Goal: Task Accomplishment & Management: Use online tool/utility

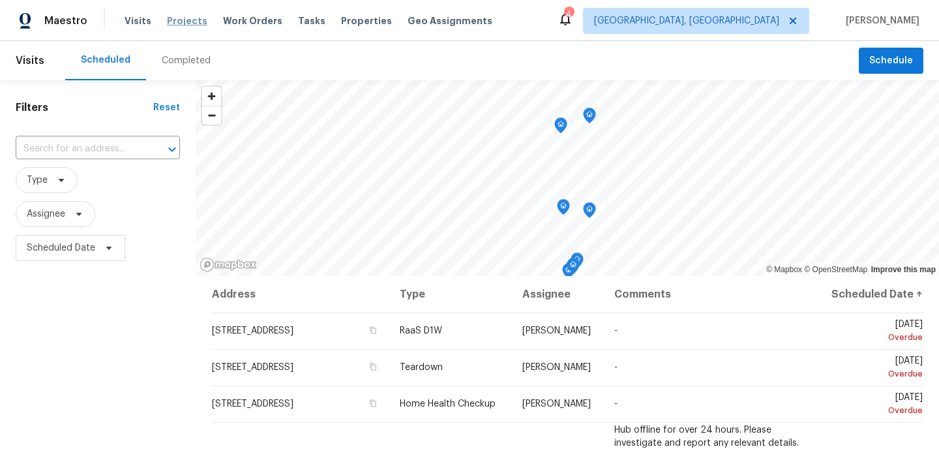
click at [181, 22] on span "Projects" at bounding box center [187, 20] width 40 height 13
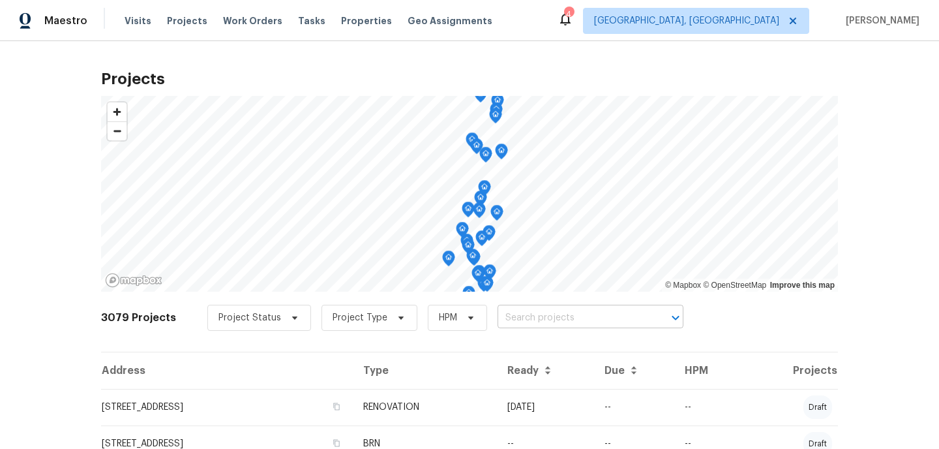
click at [543, 327] on input "text" at bounding box center [572, 318] width 149 height 20
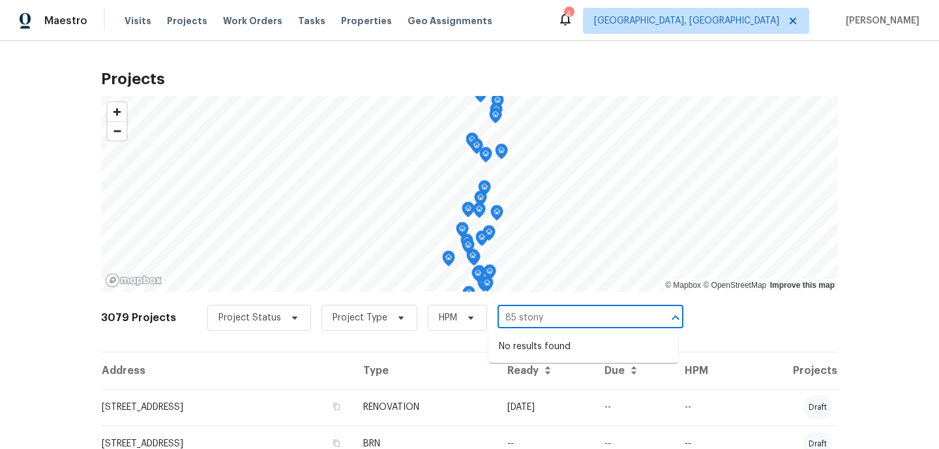
type input "85 ston"
click at [559, 344] on li "[STREET_ADDRESS]" at bounding box center [584, 347] width 190 height 22
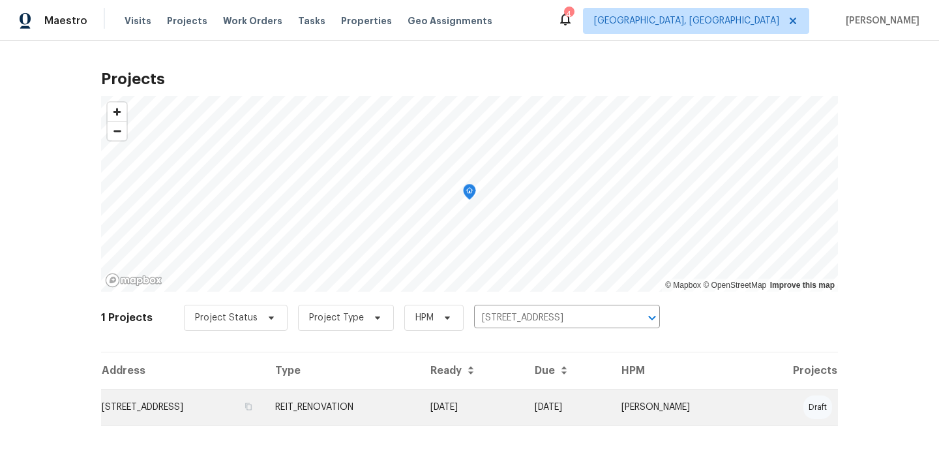
click at [265, 404] on td "[STREET_ADDRESS]" at bounding box center [183, 407] width 164 height 37
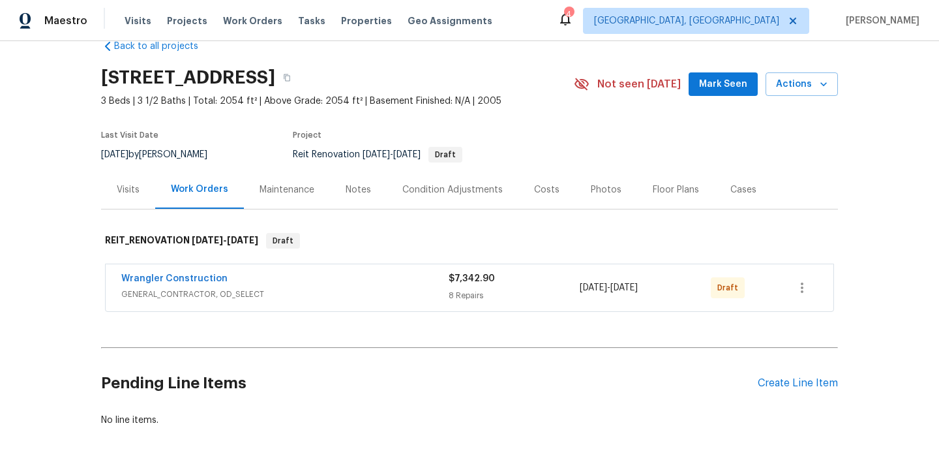
scroll to position [14, 0]
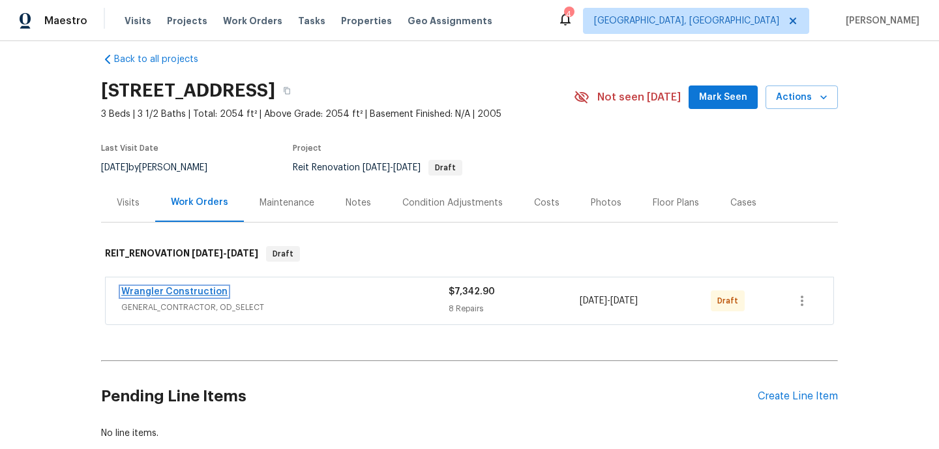
click at [158, 288] on link "Wrangler Construction" at bounding box center [174, 291] width 106 height 9
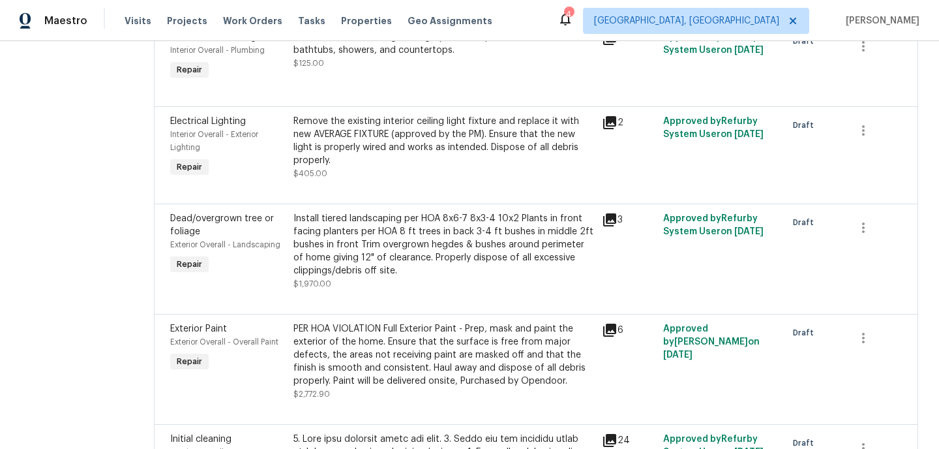
scroll to position [412, 0]
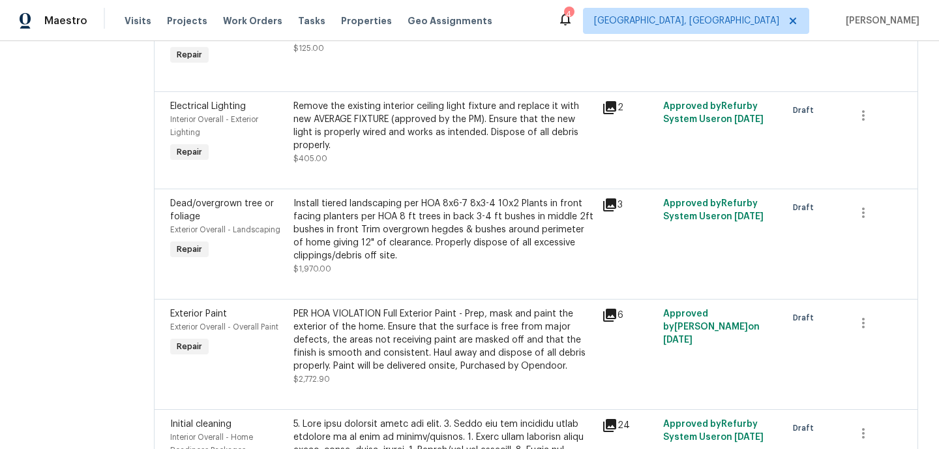
click at [459, 236] on div "Install tiered landscaping per HOA 8x6-7 8x3-4 10x2 Plants in front facing plan…" at bounding box center [444, 229] width 301 height 65
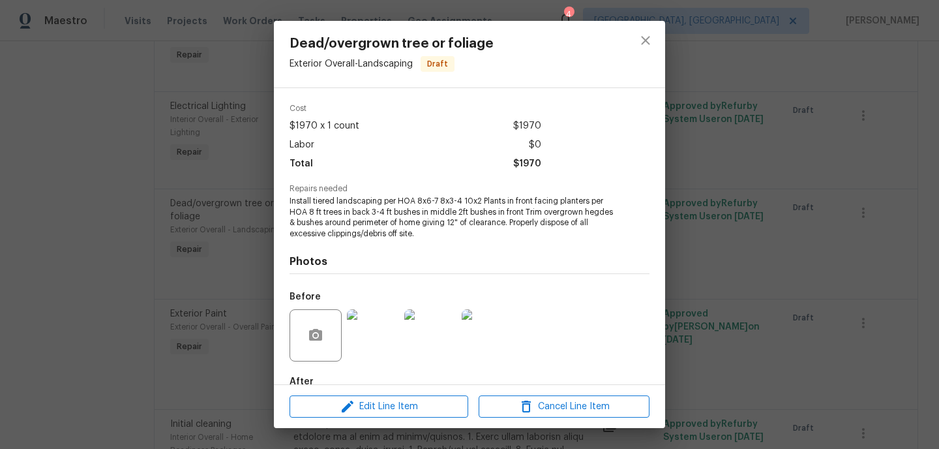
scroll to position [16, 0]
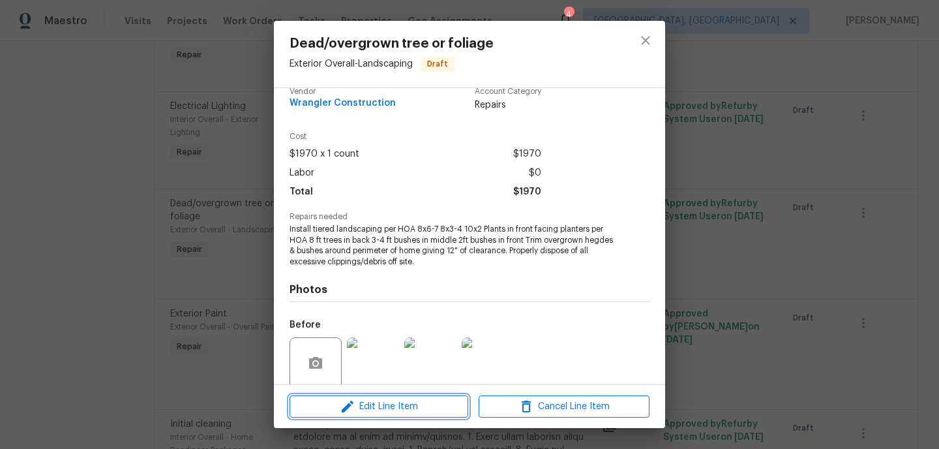
click at [395, 414] on span "Edit Line Item" at bounding box center [379, 407] width 171 height 16
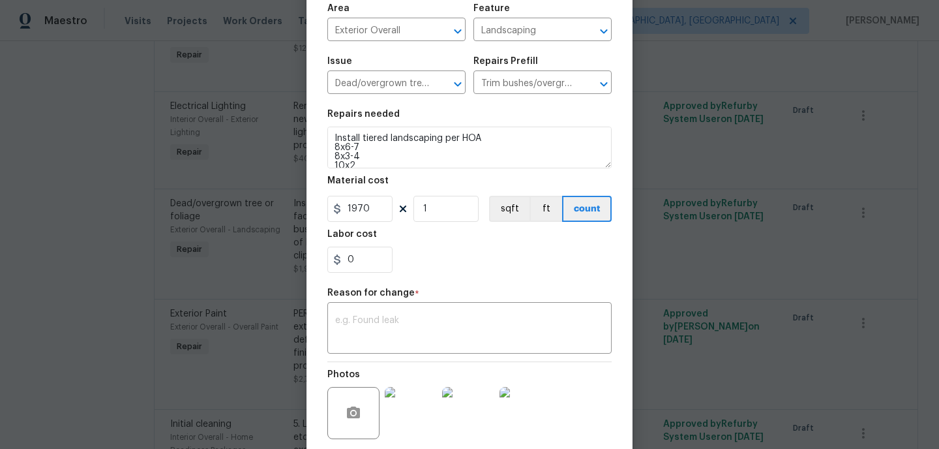
scroll to position [0, 0]
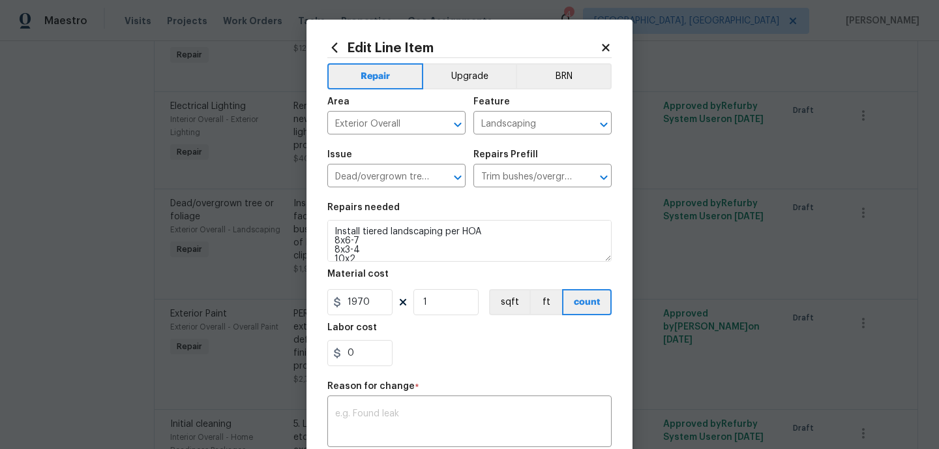
click at [607, 49] on icon at bounding box center [605, 47] width 7 height 7
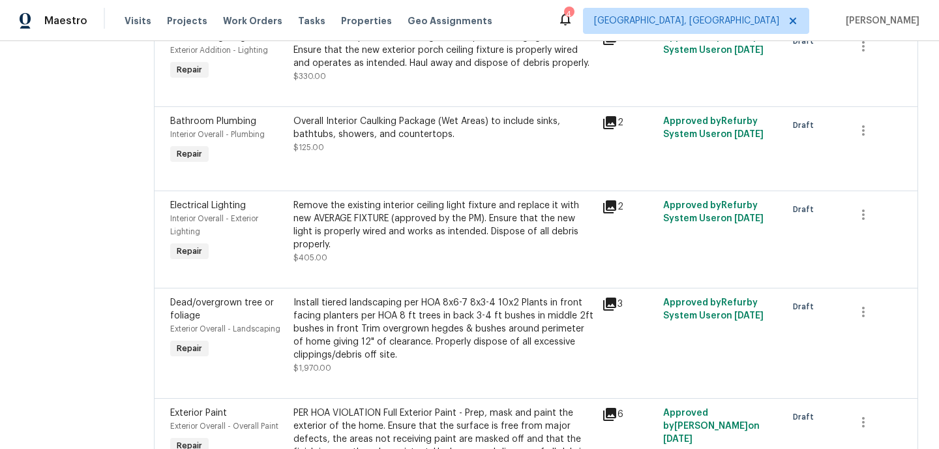
scroll to position [315, 0]
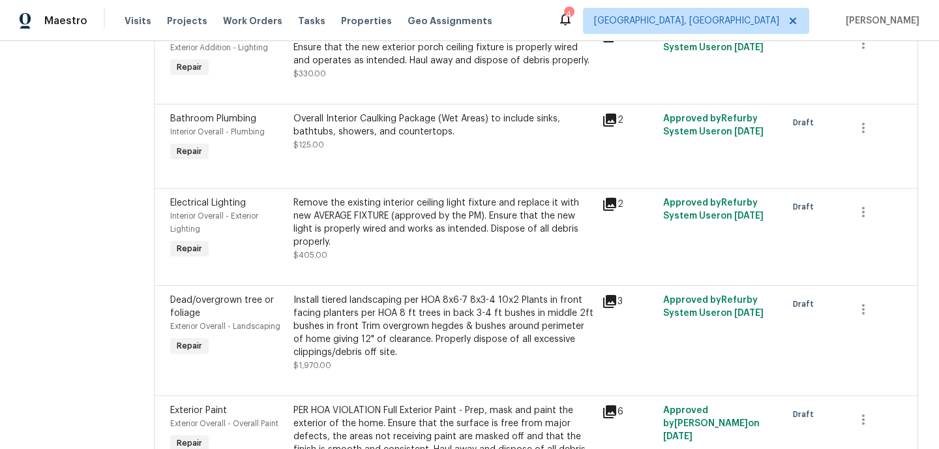
click at [427, 339] on div "Install tiered landscaping per HOA 8x6-7 8x3-4 10x2 Plants in front facing plan…" at bounding box center [444, 326] width 301 height 65
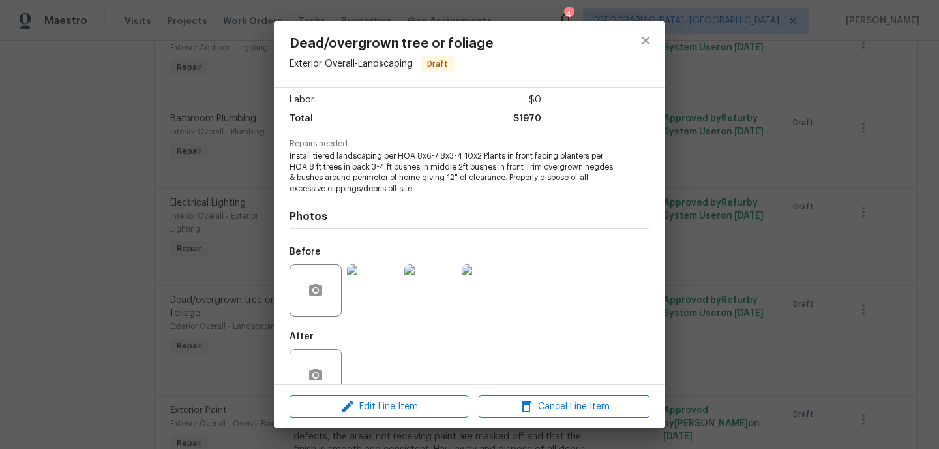
scroll to position [119, 0]
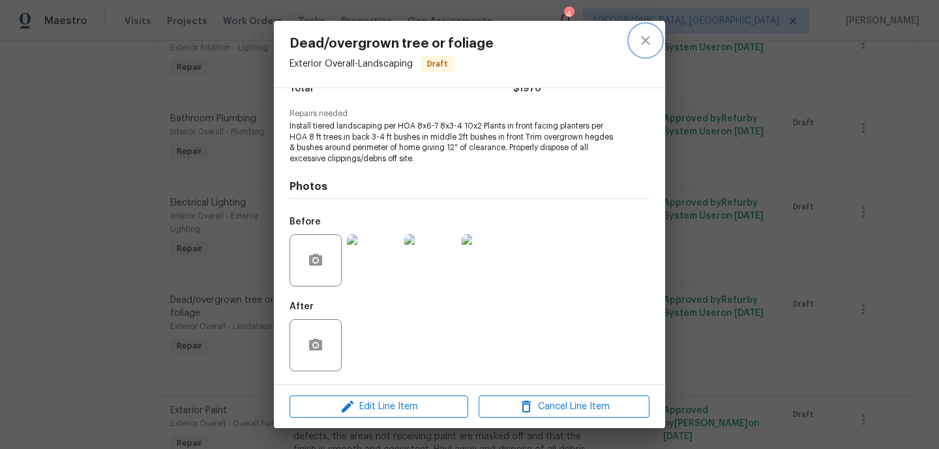
click at [645, 39] on icon "close" at bounding box center [645, 40] width 8 height 8
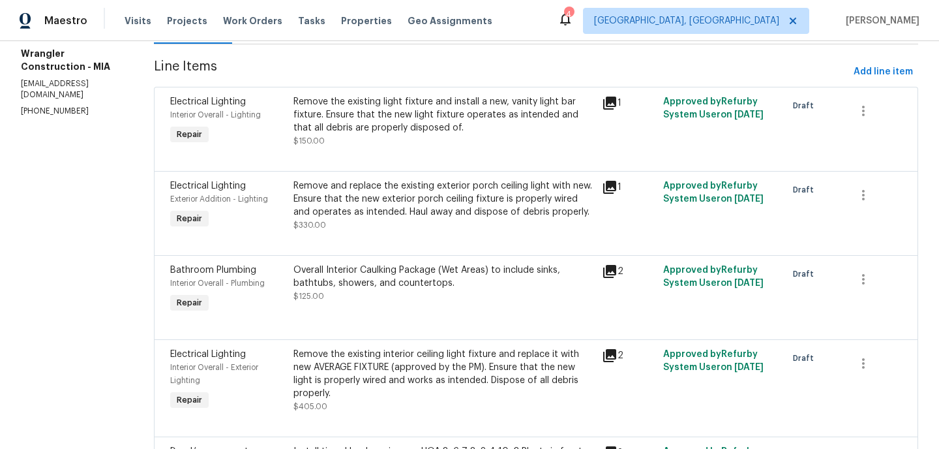
scroll to position [0, 0]
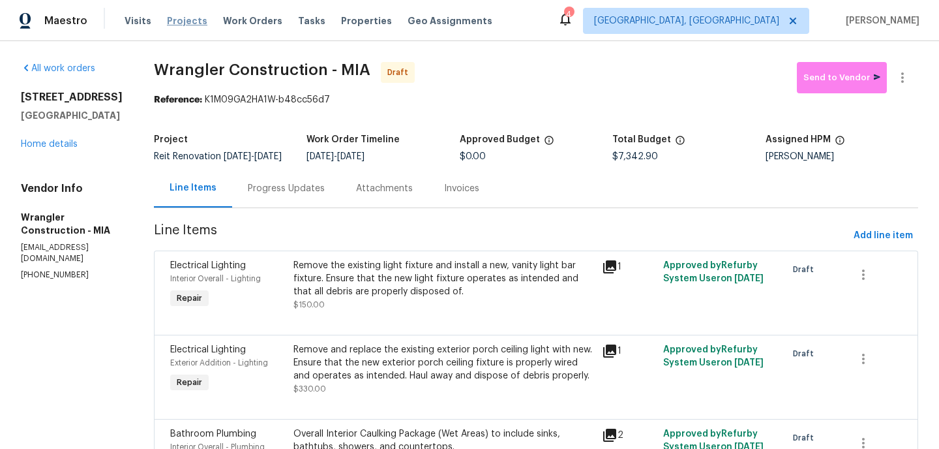
click at [189, 23] on span "Projects" at bounding box center [187, 20] width 40 height 13
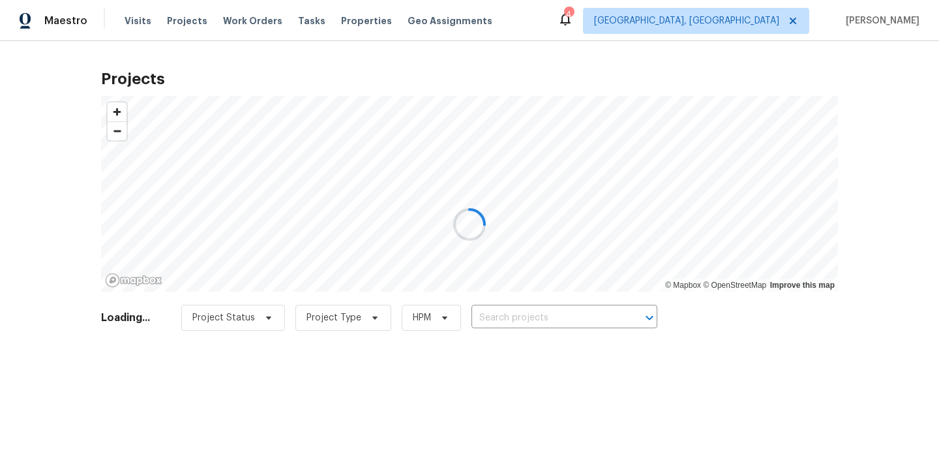
click at [549, 318] on div at bounding box center [469, 224] width 939 height 449
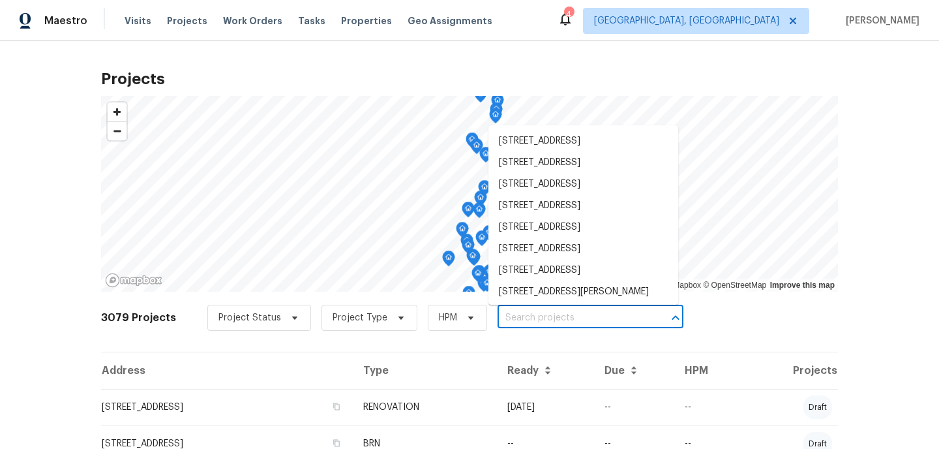
click at [504, 321] on input "text" at bounding box center [572, 318] width 149 height 20
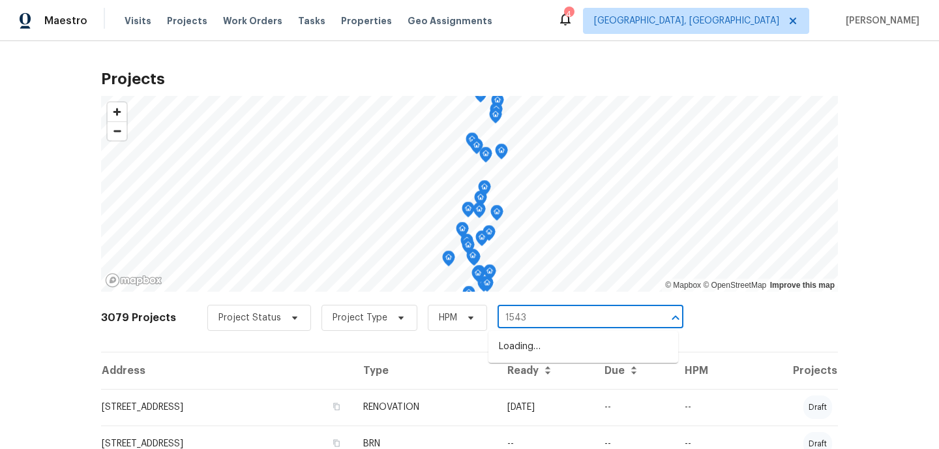
type input "15431"
click at [517, 346] on li "[STREET_ADDRESS]" at bounding box center [584, 347] width 190 height 22
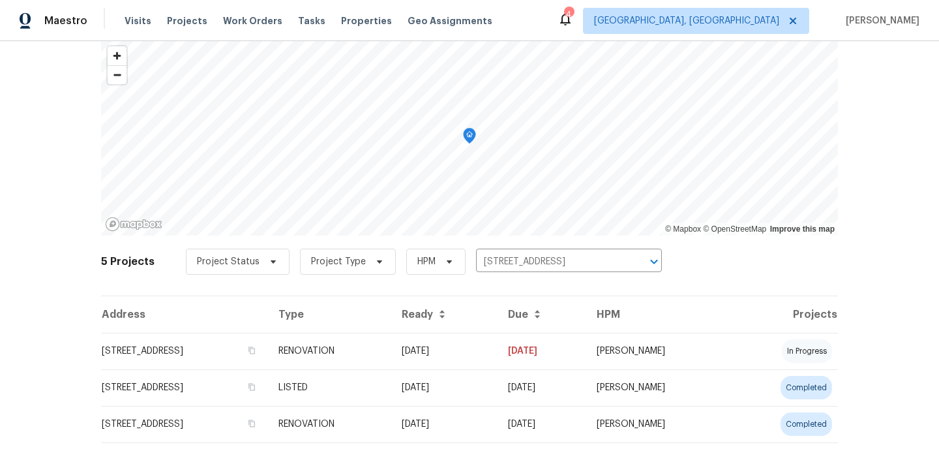
scroll to position [63, 0]
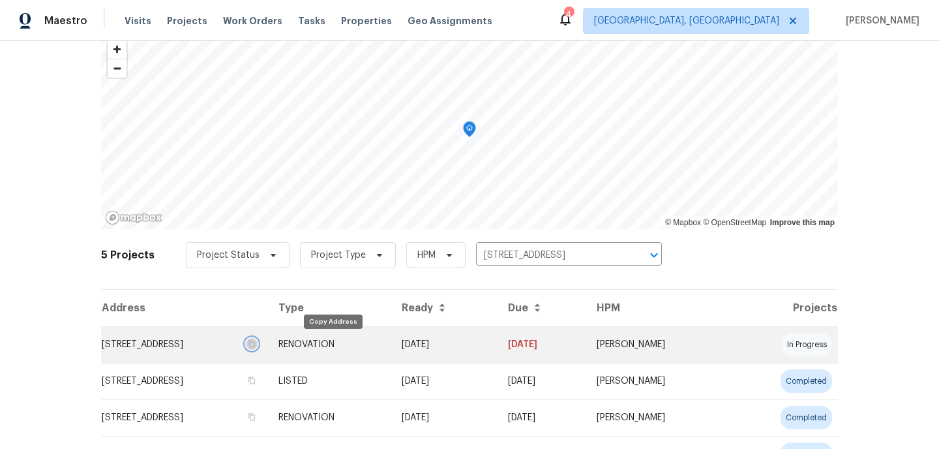
click at [256, 344] on icon "button" at bounding box center [252, 344] width 8 height 8
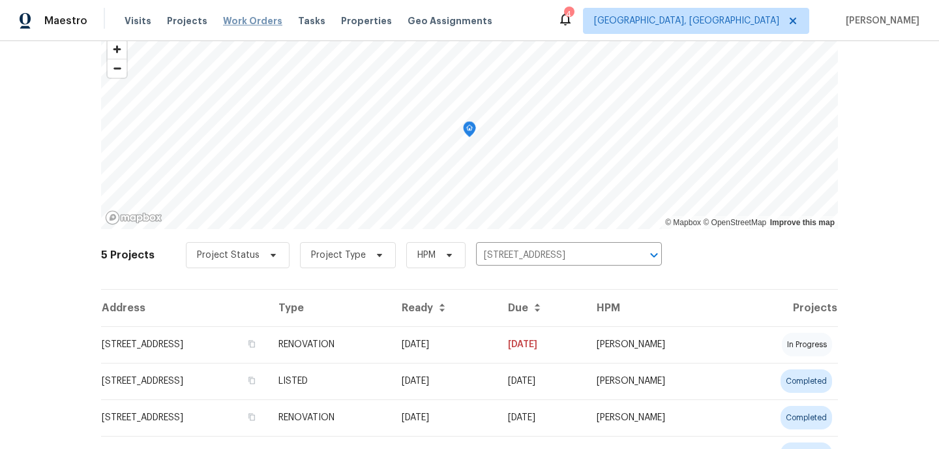
click at [241, 23] on span "Work Orders" at bounding box center [252, 20] width 59 height 13
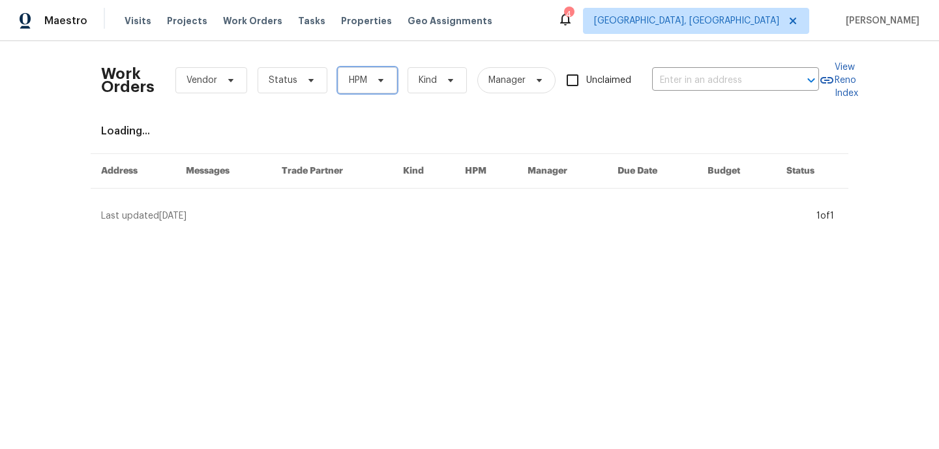
click at [360, 83] on span "HPM" at bounding box center [358, 80] width 18 height 13
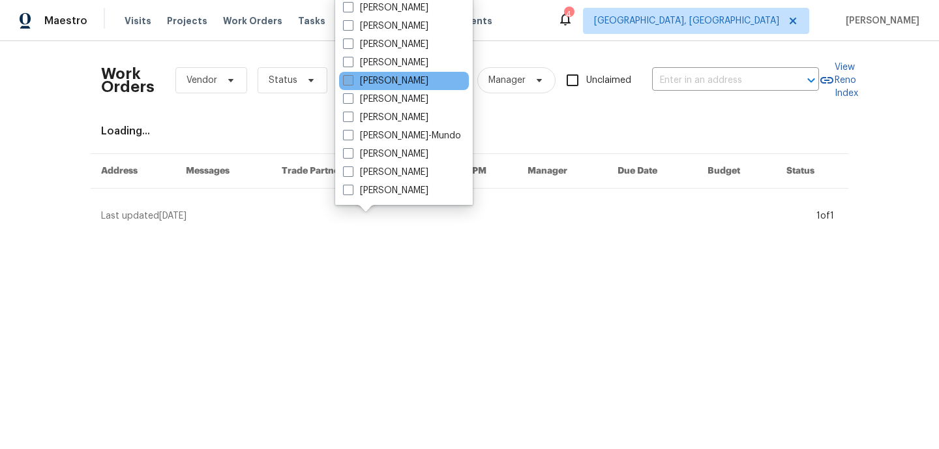
click at [348, 83] on span at bounding box center [348, 80] width 10 height 10
click at [348, 83] on input "[PERSON_NAME]" at bounding box center [347, 78] width 8 height 8
checkbox input "true"
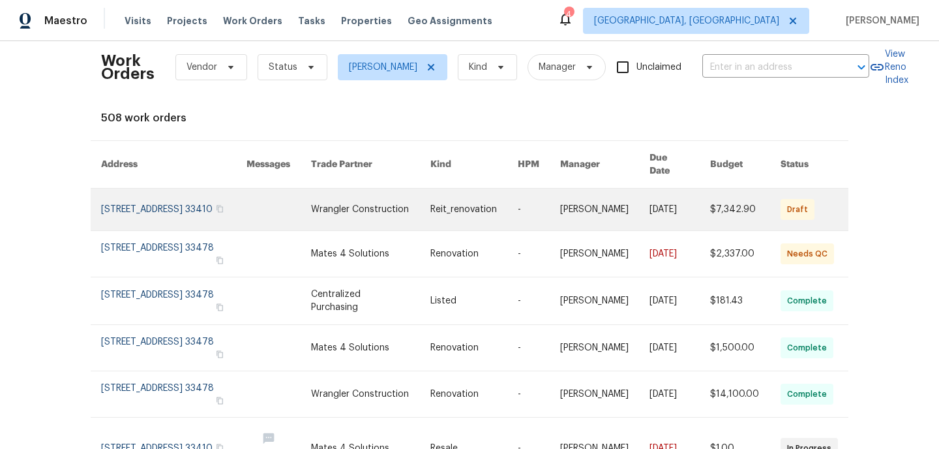
scroll to position [14, 0]
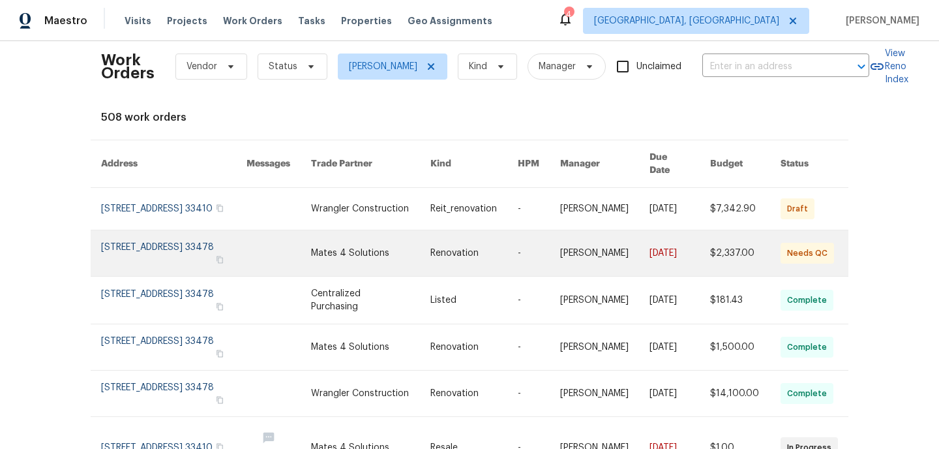
click at [172, 243] on link at bounding box center [173, 253] width 145 height 46
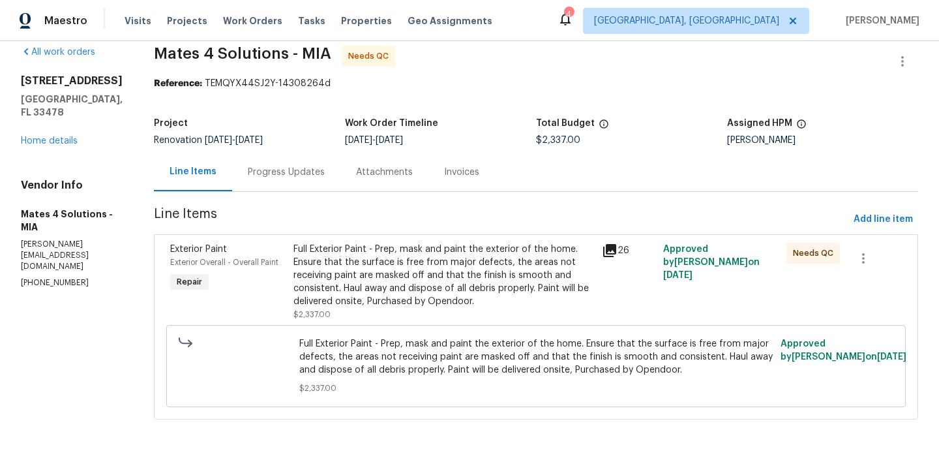
scroll to position [23, 0]
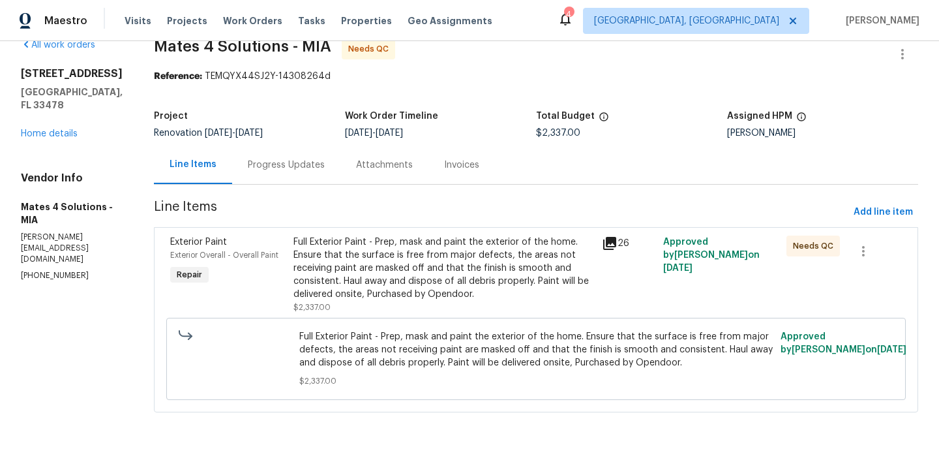
click at [445, 276] on div "Full Exterior Paint - Prep, mask and paint the exterior of the home. Ensure tha…" at bounding box center [444, 267] width 301 height 65
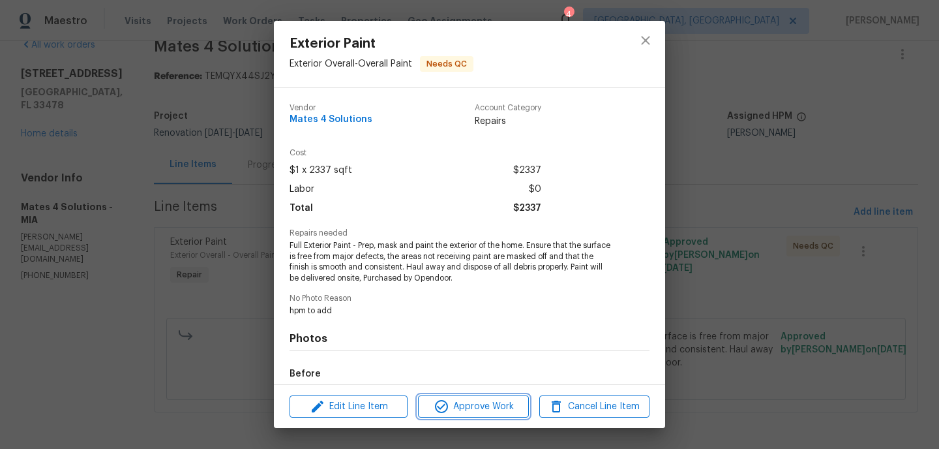
click at [463, 414] on span "Approve Work" at bounding box center [473, 407] width 102 height 16
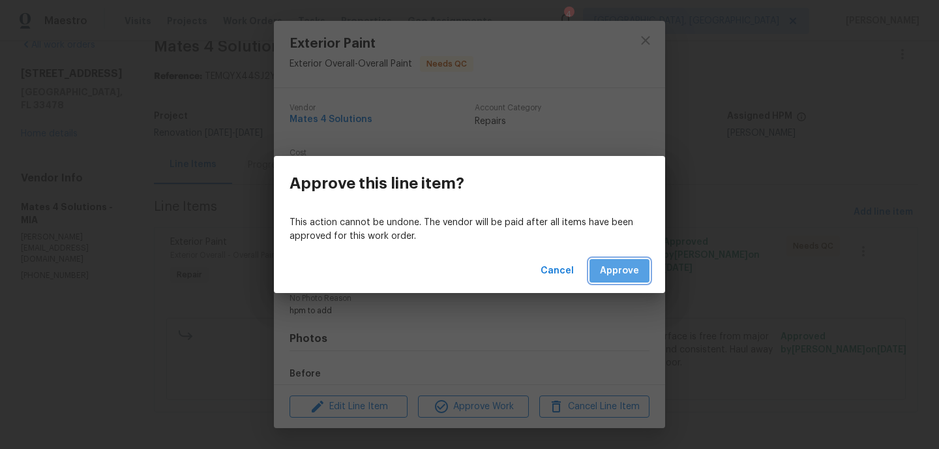
click at [621, 274] on span "Approve" at bounding box center [619, 271] width 39 height 16
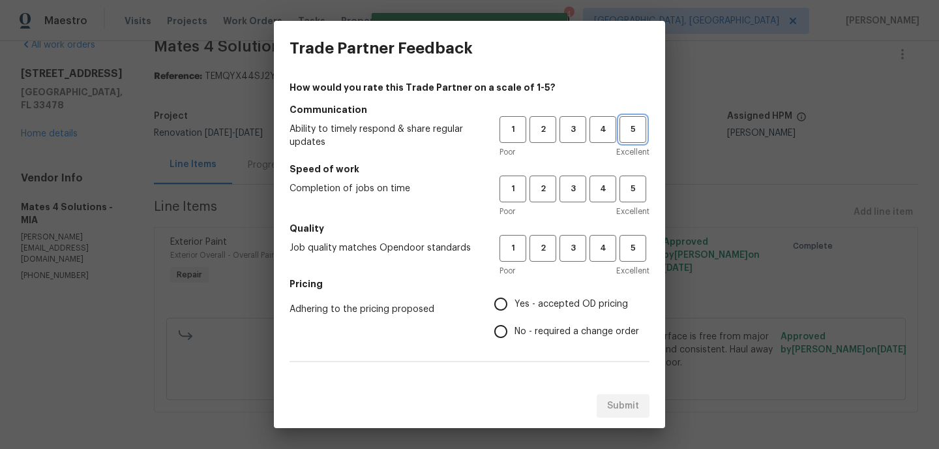
click at [632, 128] on span "5" at bounding box center [633, 129] width 24 height 15
click at [623, 194] on span "5" at bounding box center [633, 188] width 24 height 15
click at [627, 256] on button "5" at bounding box center [633, 248] width 27 height 27
click at [502, 304] on input "Yes - accepted OD pricing" at bounding box center [500, 303] width 27 height 27
radio input "true"
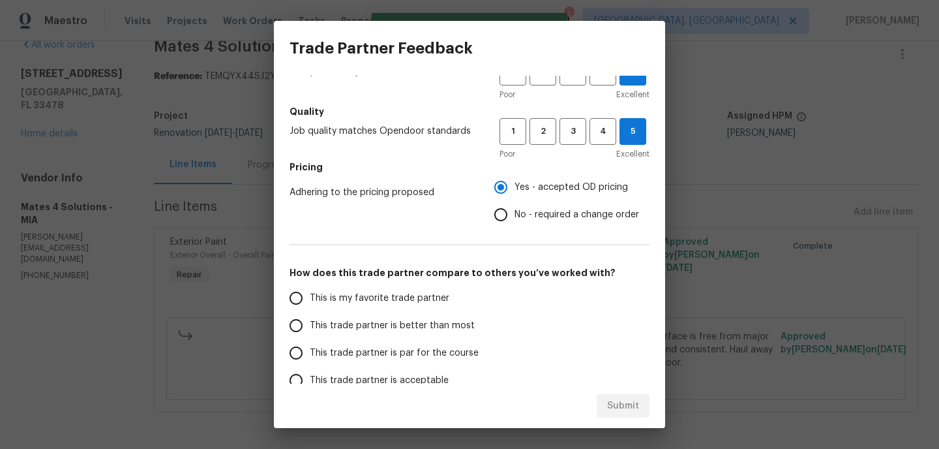
scroll to position [143, 0]
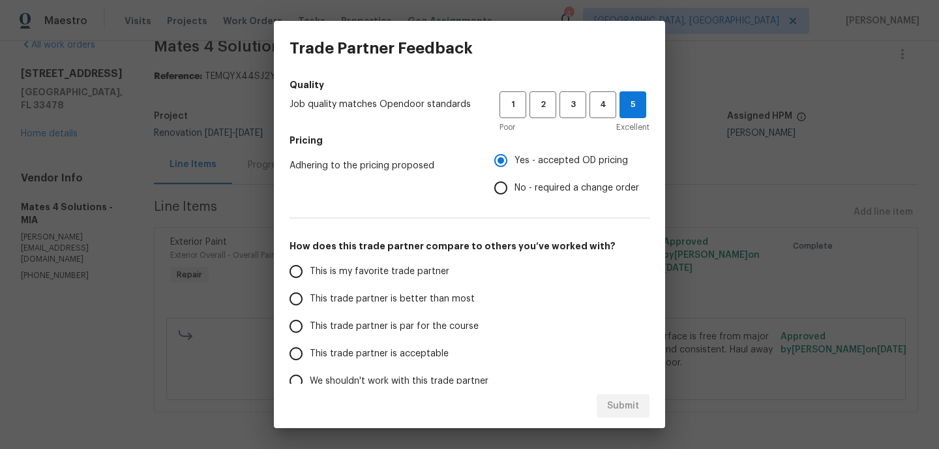
click at [300, 296] on input "This trade partner is better than most" at bounding box center [295, 298] width 27 height 27
click at [611, 405] on span "Submit" at bounding box center [623, 406] width 32 height 16
radio input "true"
